Goal: Task Accomplishment & Management: Use online tool/utility

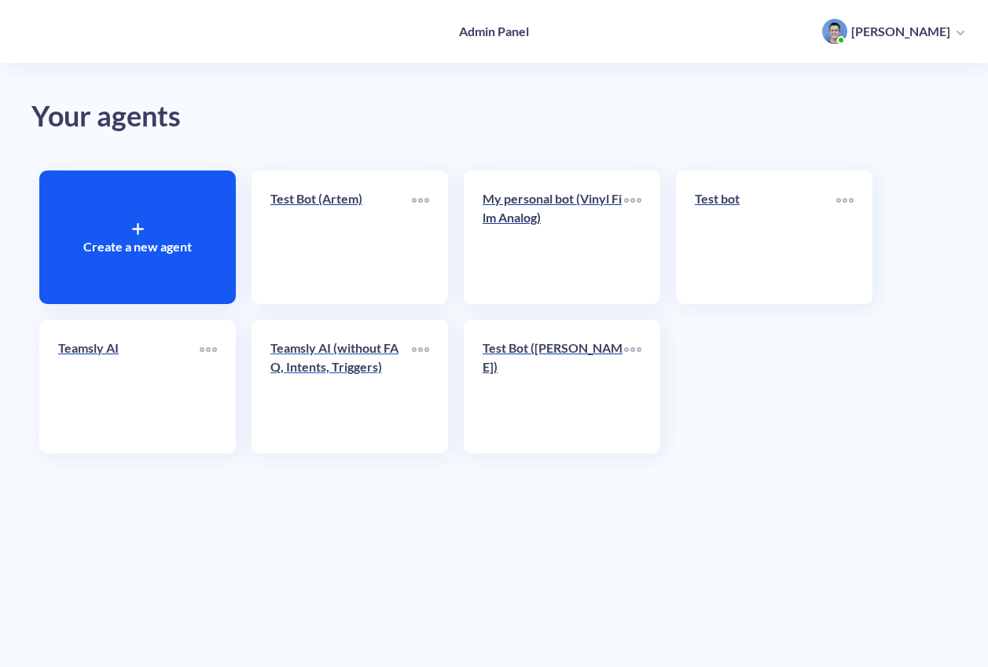
click at [371, 346] on p "Teamsly AI (without FAQ, Intents, Triggers)" at bounding box center [340, 358] width 141 height 38
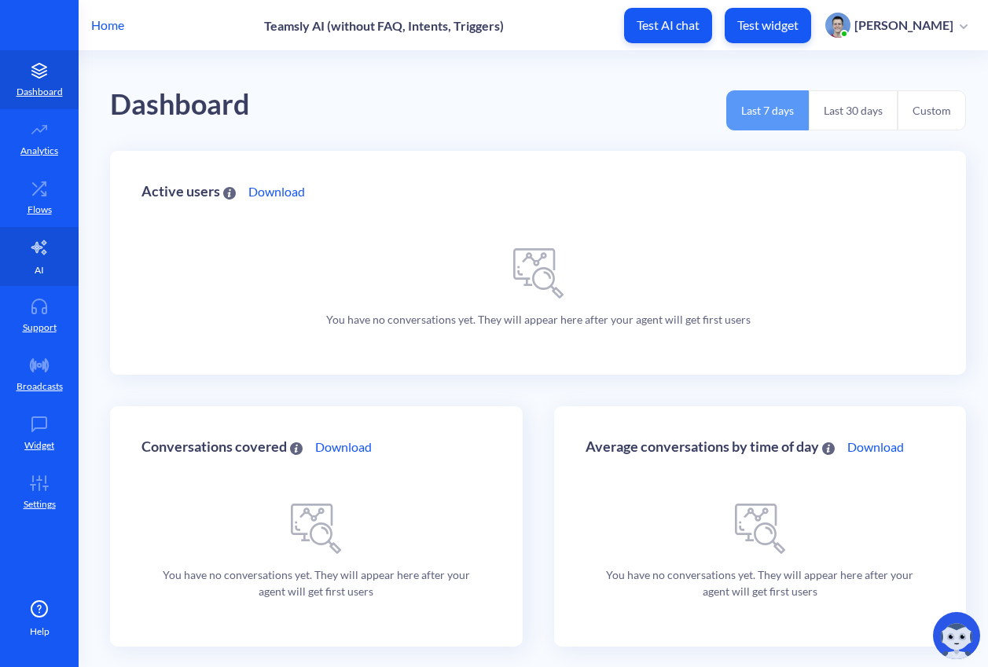
click at [50, 251] on link "AI" at bounding box center [39, 256] width 79 height 59
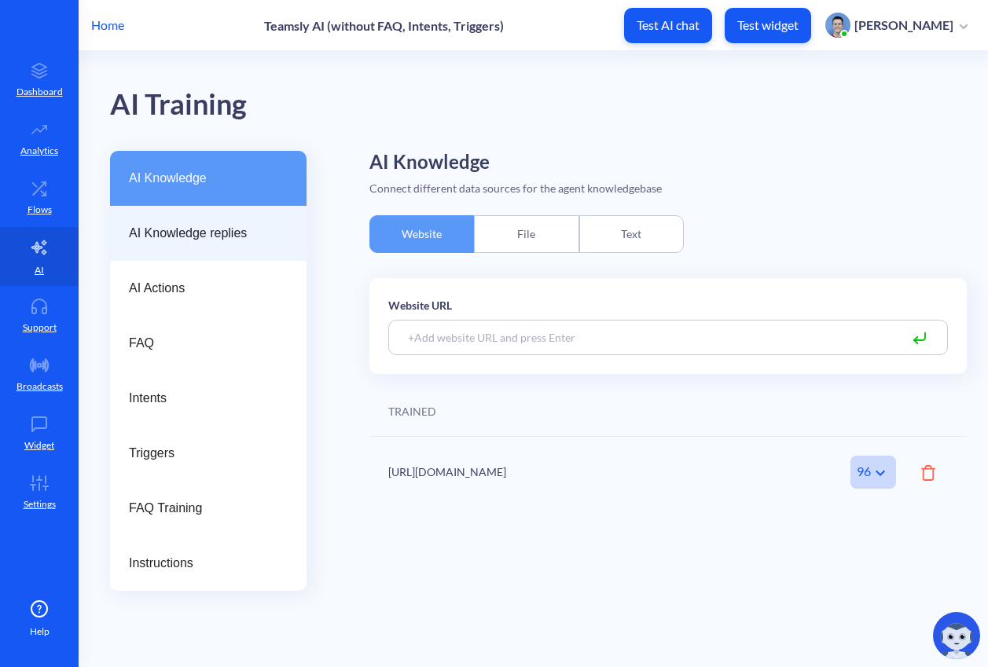
click at [194, 234] on span "AI Knowledge replies" at bounding box center [202, 233] width 146 height 19
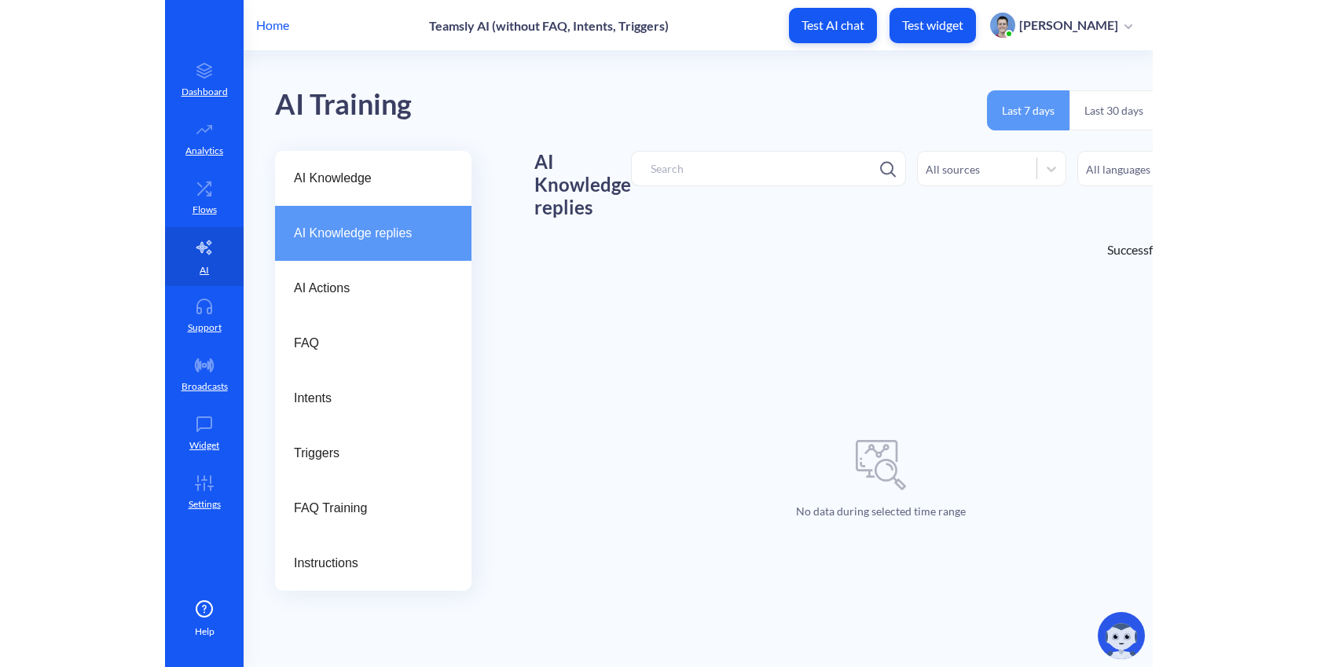
scroll to position [0, 108]
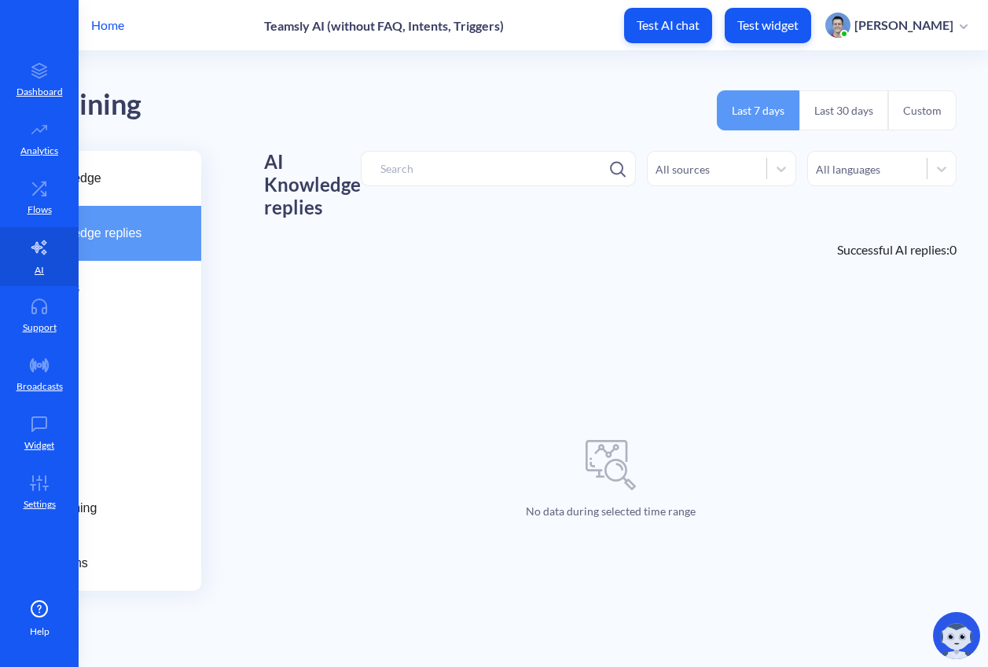
click at [917, 110] on button "Custom" at bounding box center [922, 110] width 68 height 40
click at [871, 143] on input "2025-08-29 - 2025-09-04" at bounding box center [897, 149] width 120 height 25
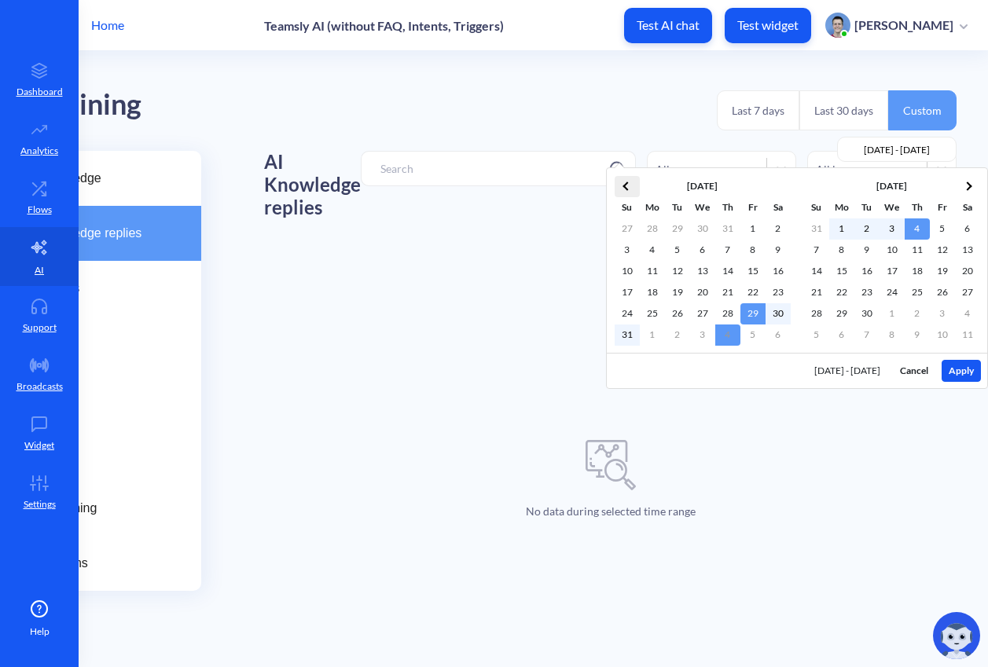
click at [634, 193] on th at bounding box center [627, 186] width 25 height 21
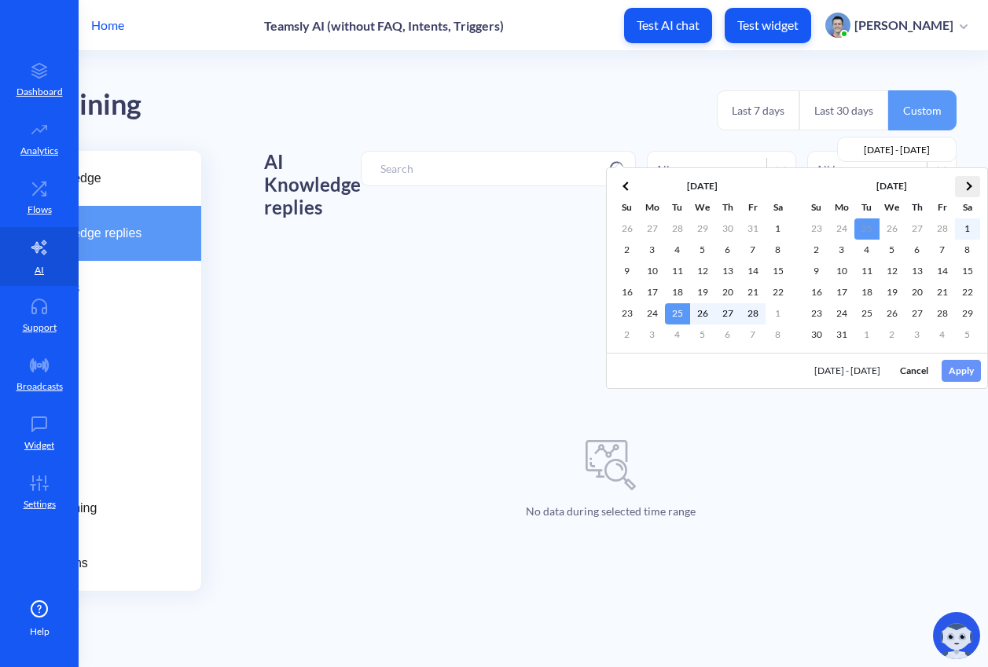
click at [969, 186] on span at bounding box center [967, 186] width 9 height 9
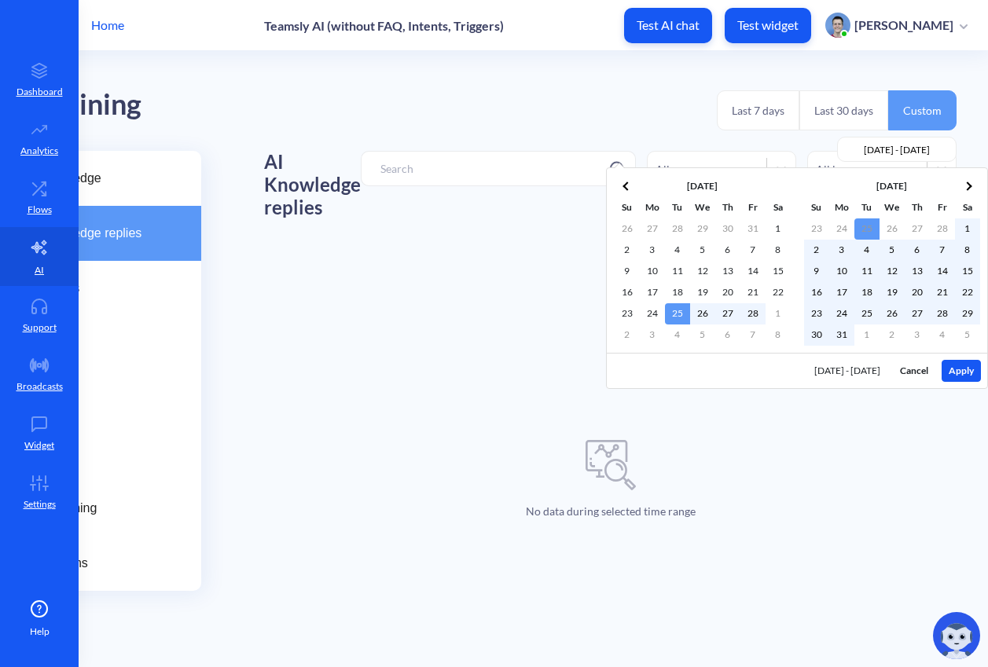
click at [954, 369] on button "Apply" at bounding box center [961, 371] width 39 height 22
type input "2025-02-25 - 2025-08-18"
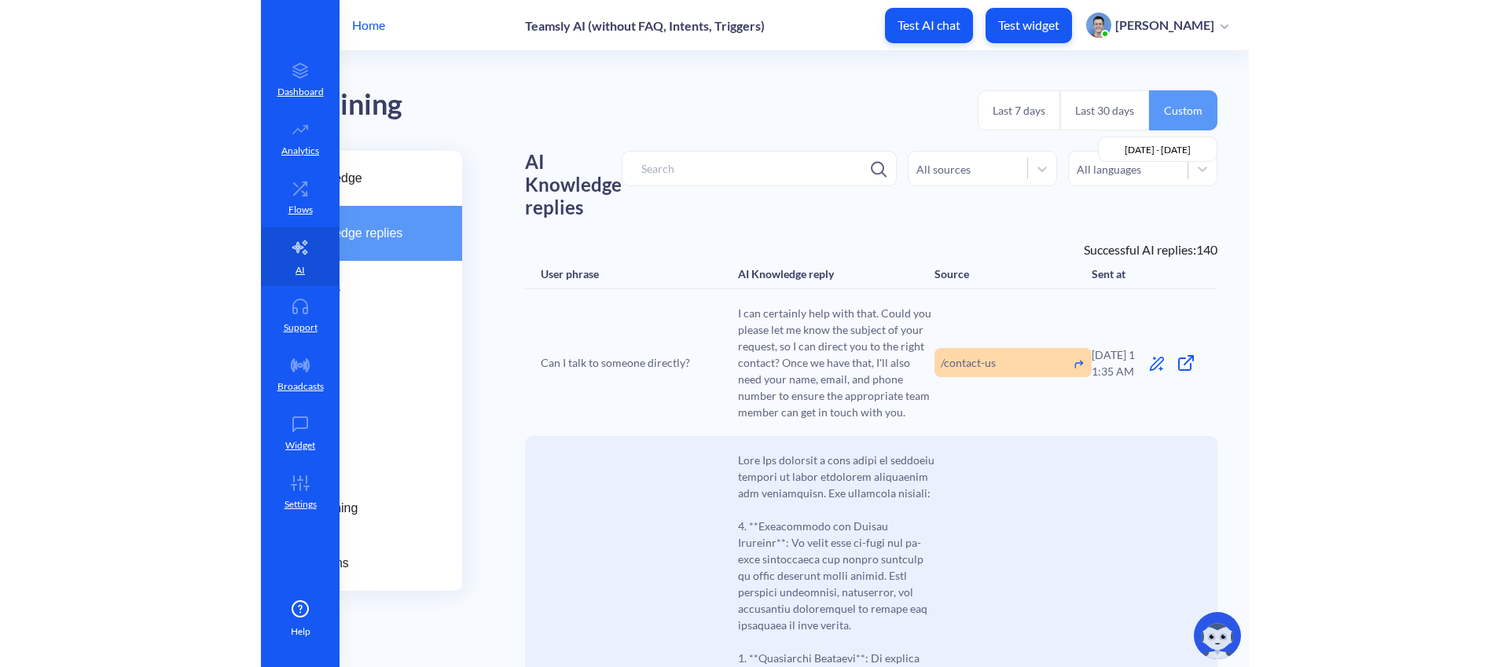
scroll to position [0, 0]
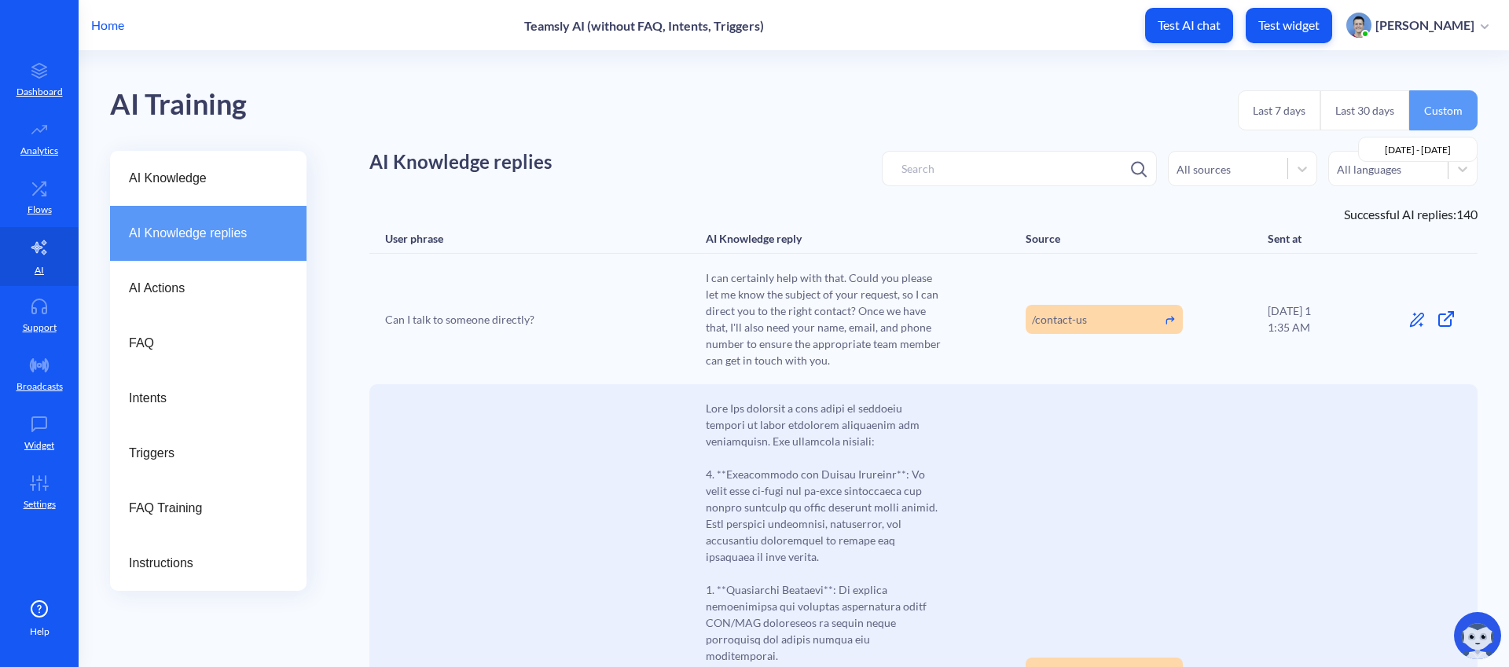
click at [987, 317] on icon at bounding box center [1445, 320] width 12 height 12
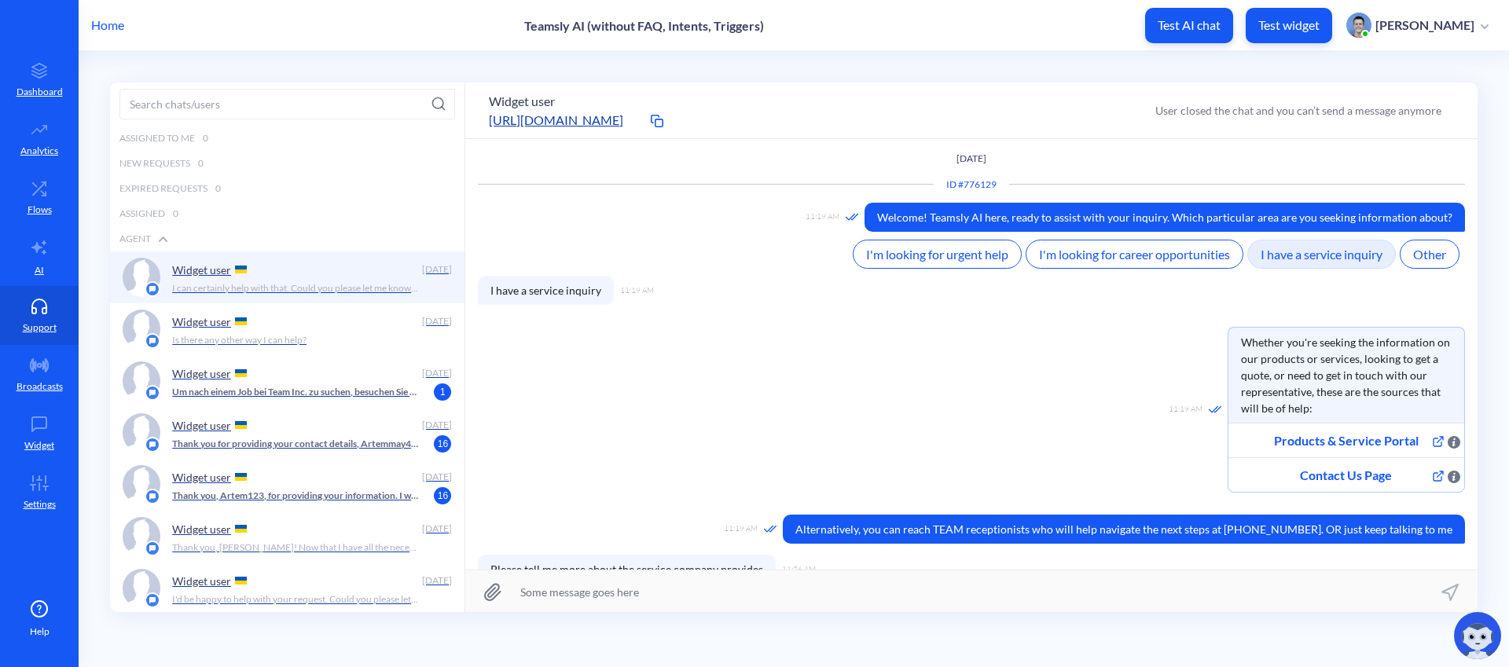
scroll to position [1, 0]
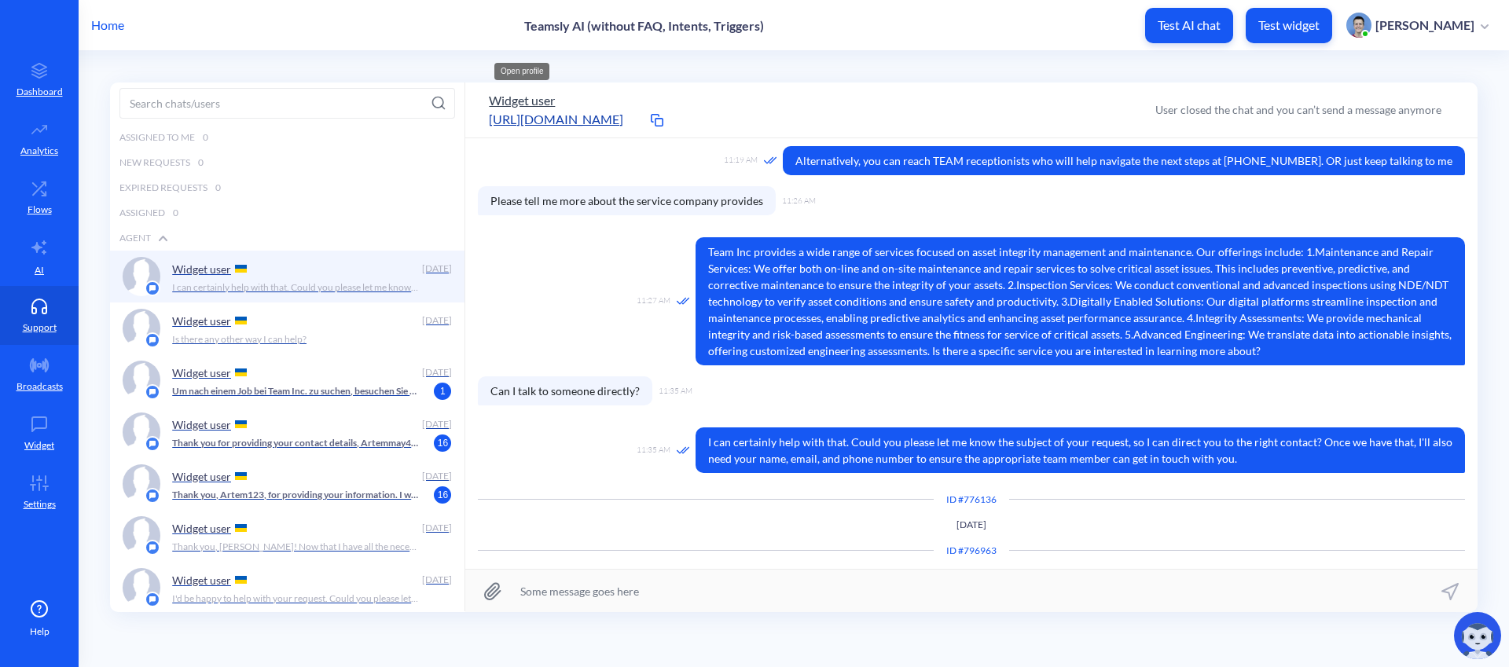
click at [531, 99] on button "Widget user" at bounding box center [522, 100] width 66 height 19
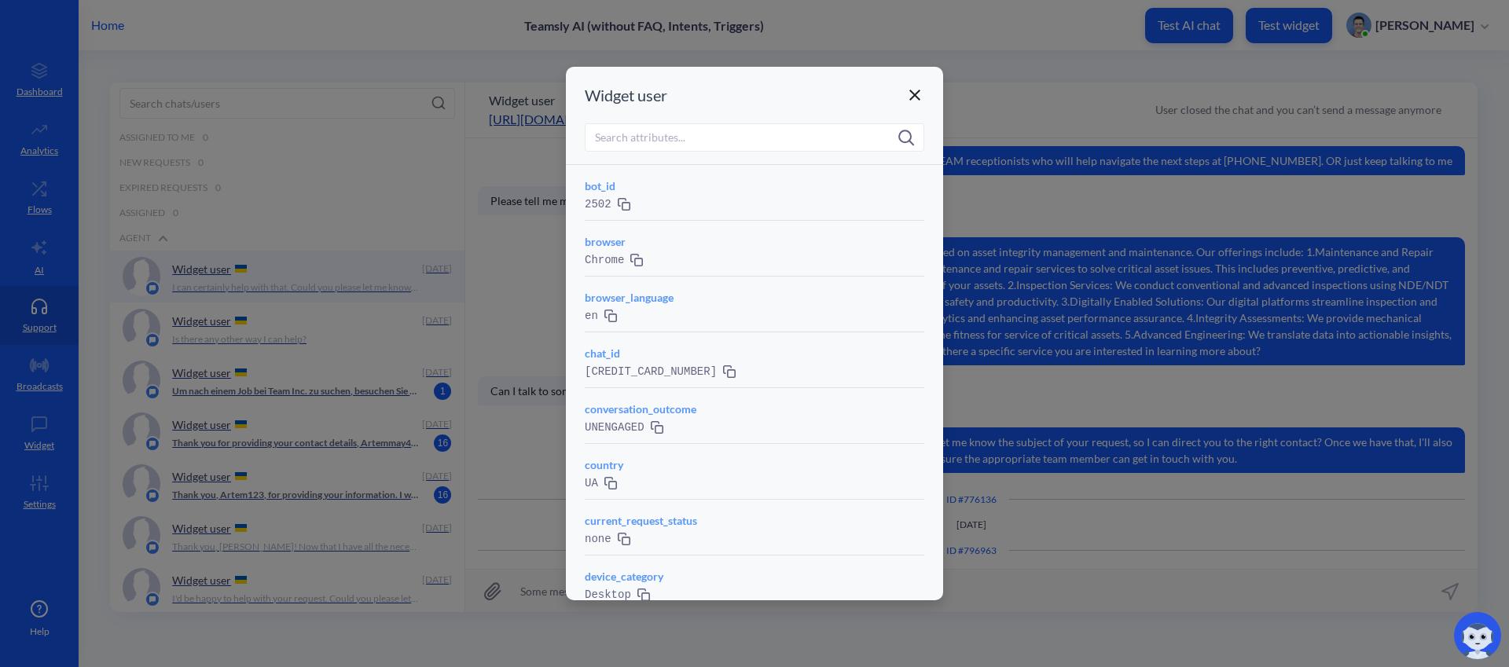
scroll to position [705, 0]
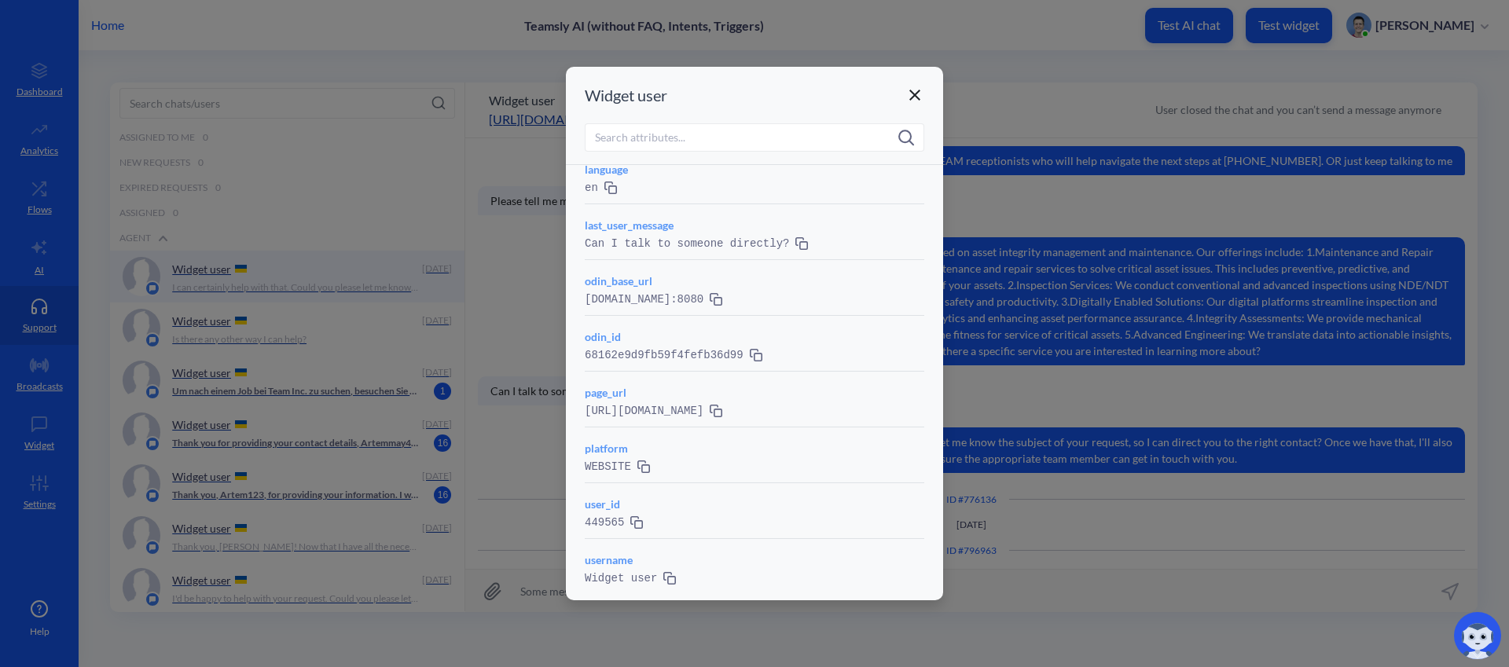
click at [919, 98] on icon at bounding box center [914, 95] width 11 height 11
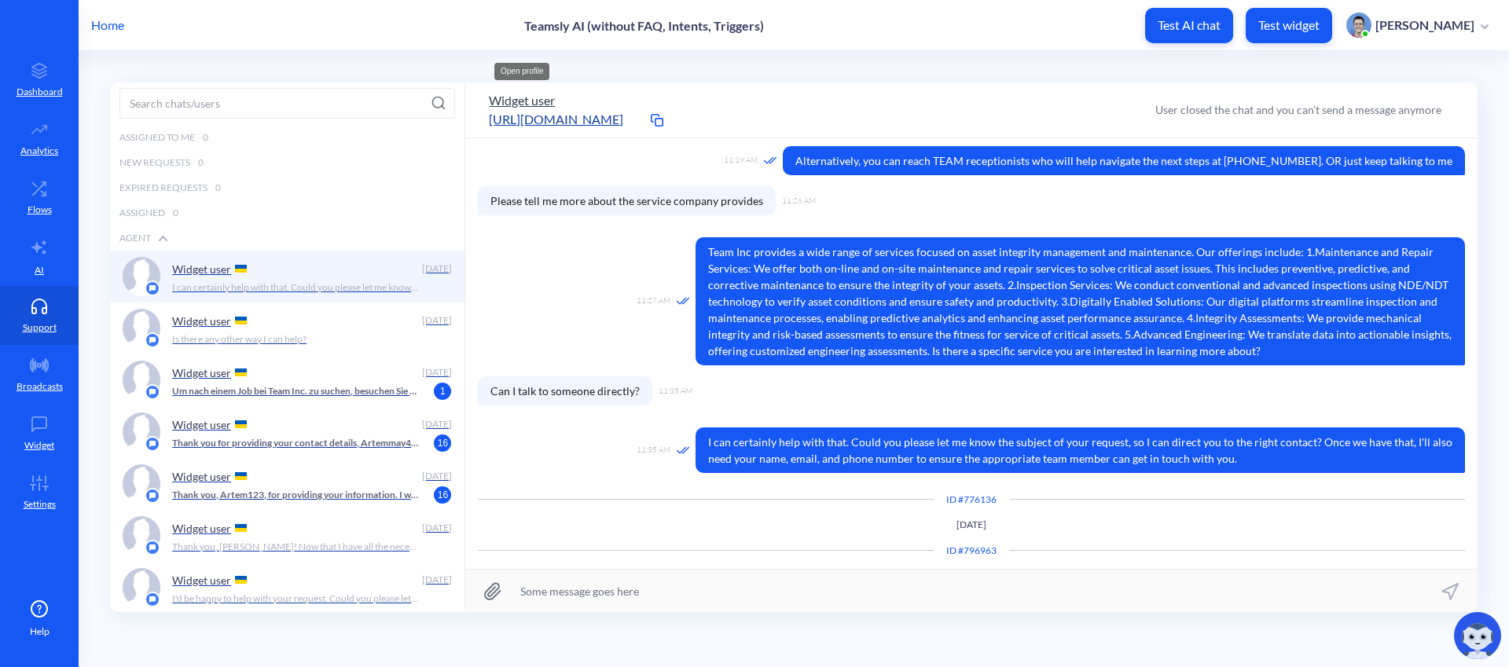
click at [523, 101] on button "Widget user" at bounding box center [522, 100] width 66 height 19
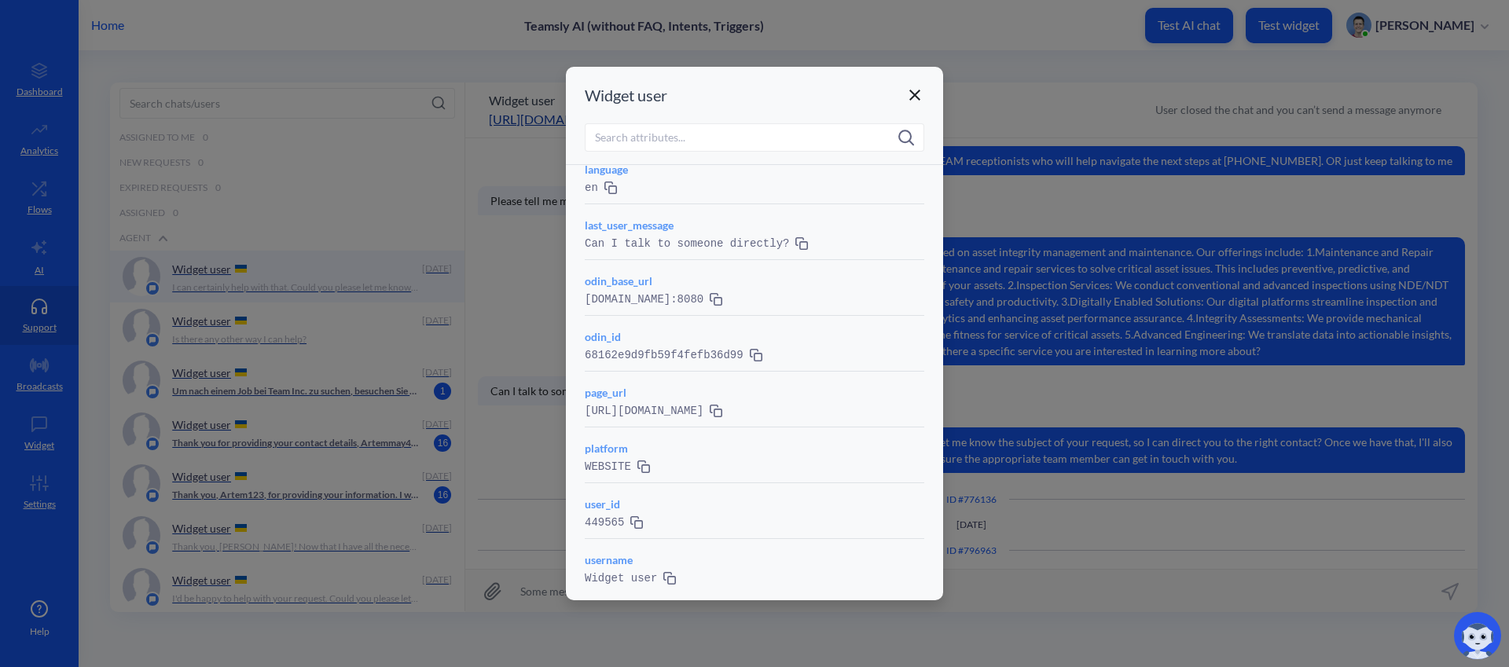
click at [920, 90] on icon at bounding box center [915, 95] width 19 height 19
